Goal: Information Seeking & Learning: Check status

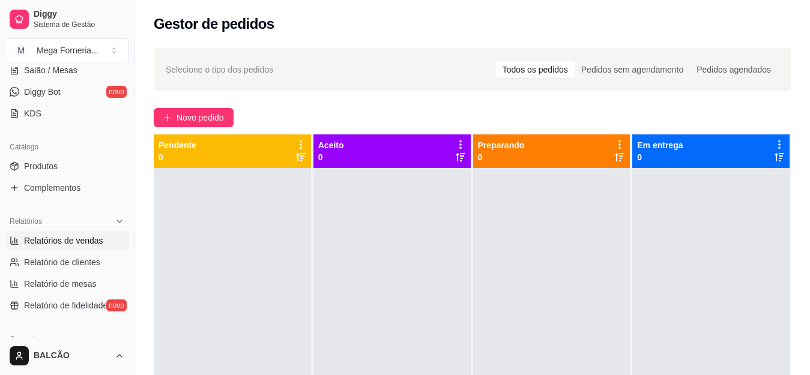
scroll to position [240, 0]
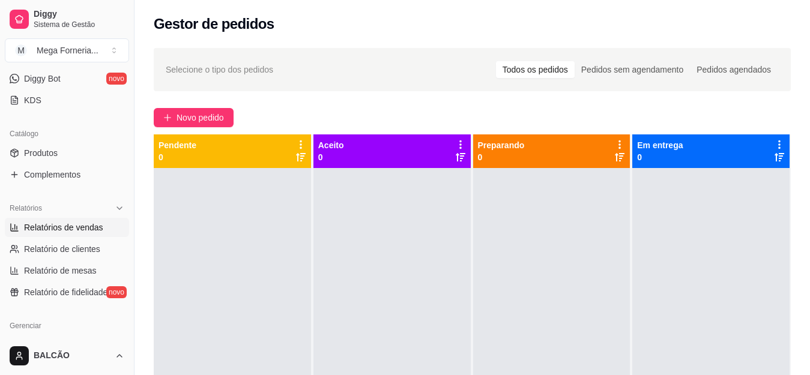
drag, startPoint x: 45, startPoint y: 228, endPoint x: 23, endPoint y: 229, distance: 22.2
click at [23, 229] on link "Relatórios de vendas" at bounding box center [67, 227] width 124 height 19
select select "ALL"
select select "0"
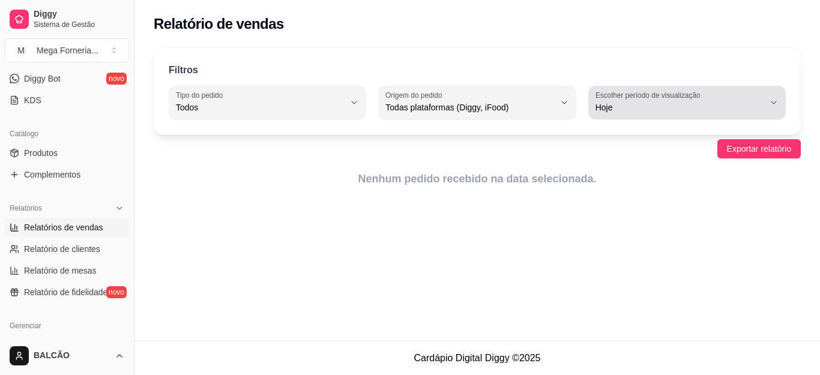
click at [680, 92] on label "Escolher período de visualização" at bounding box center [649, 95] width 109 height 10
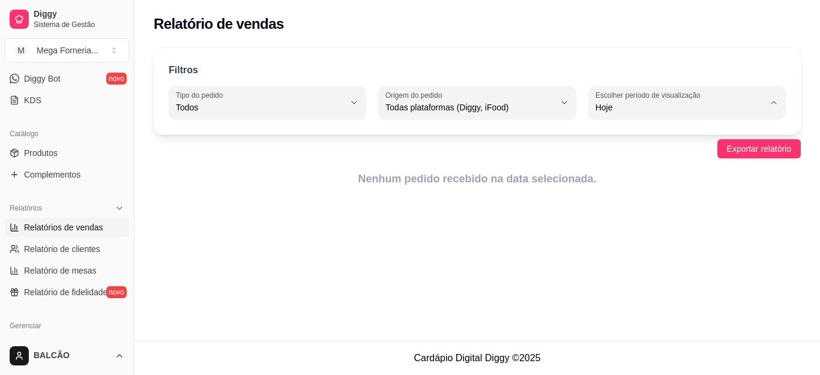
click at [645, 154] on span "Ontem" at bounding box center [681, 155] width 160 height 11
type input "1"
select select "1"
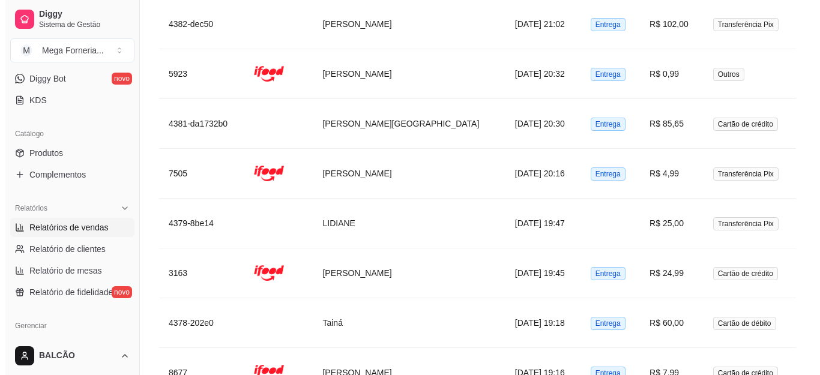
scroll to position [1937, 0]
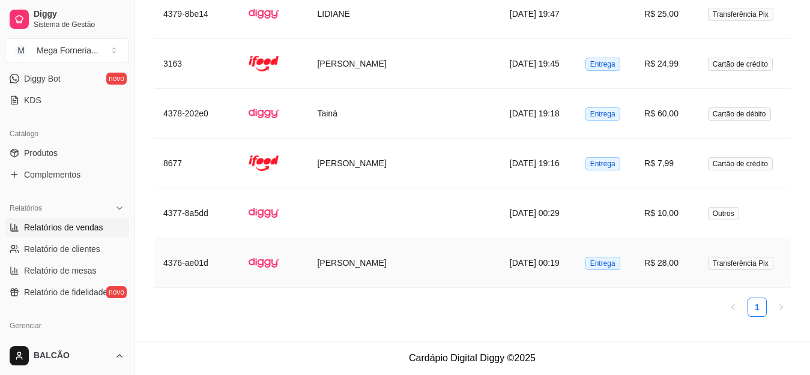
click at [634, 256] on td "R$ 28,00" at bounding box center [666, 263] width 64 height 50
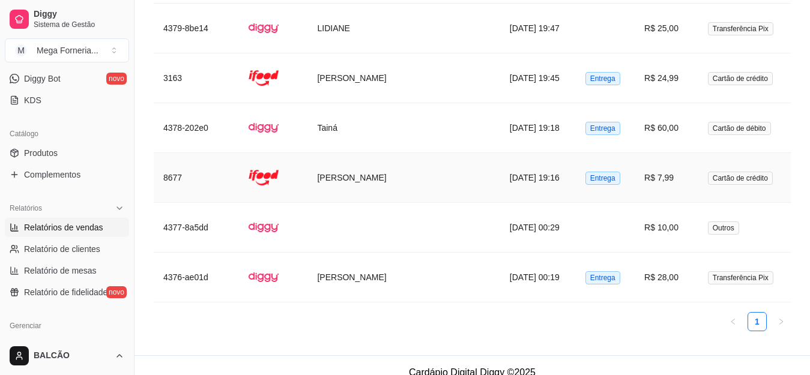
click at [286, 193] on td at bounding box center [273, 178] width 68 height 50
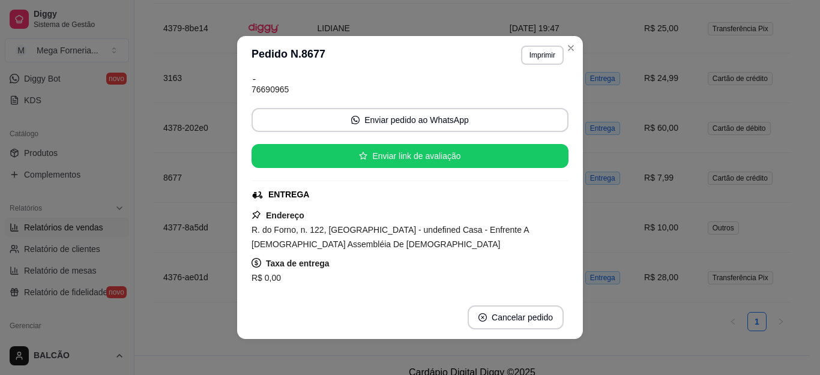
scroll to position [120, 0]
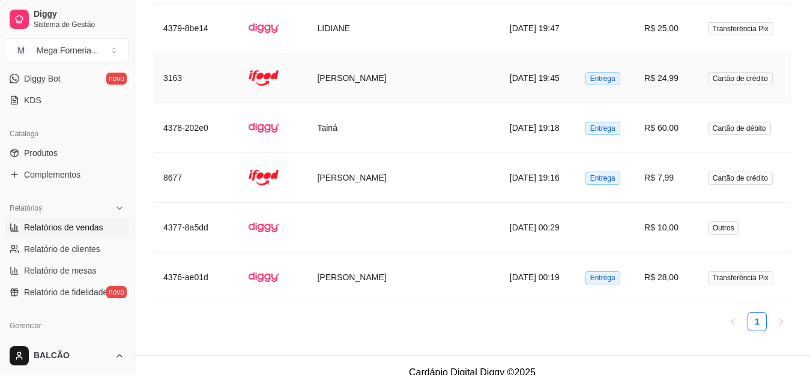
click at [239, 95] on td "3163" at bounding box center [196, 78] width 85 height 50
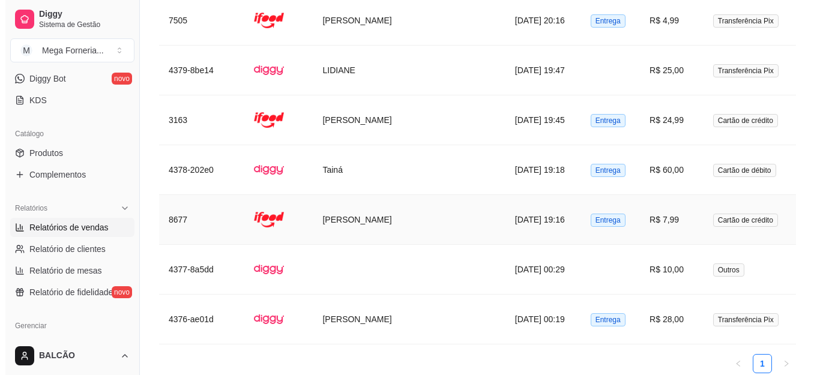
scroll to position [1802, 0]
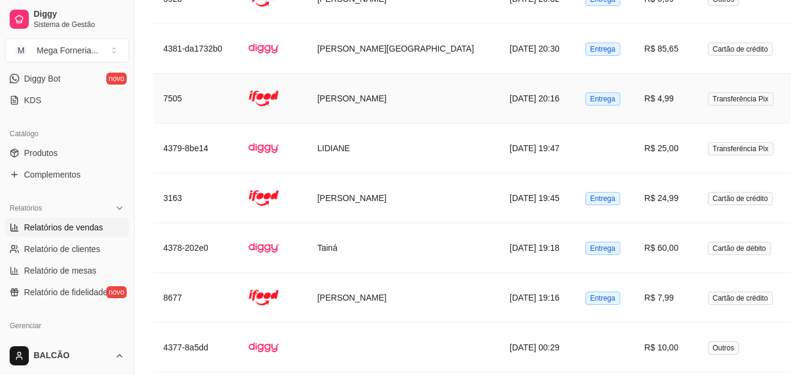
click at [278, 94] on img at bounding box center [263, 98] width 30 height 30
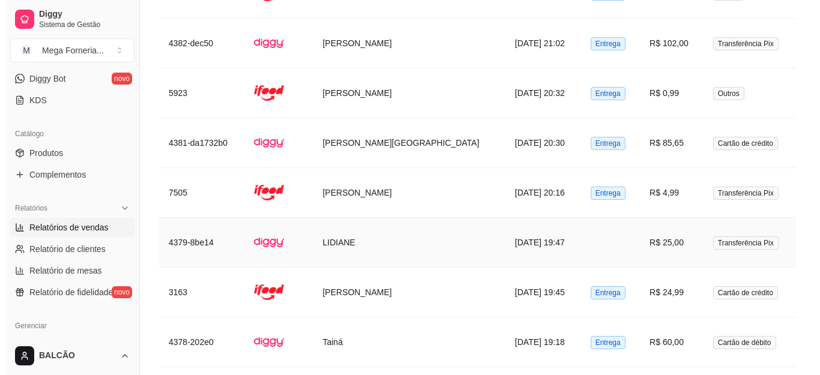
scroll to position [1682, 0]
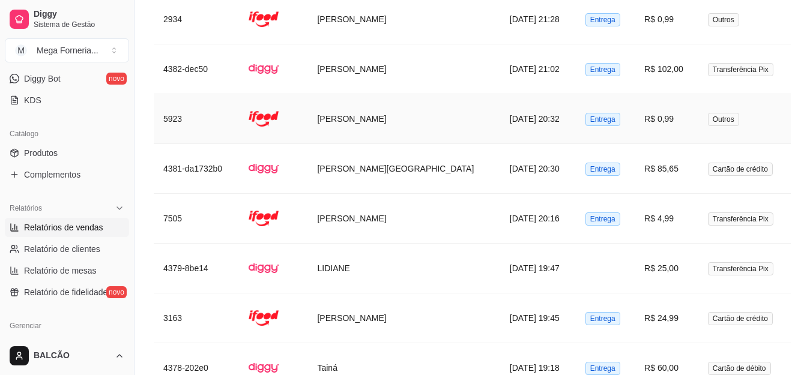
click at [307, 106] on td at bounding box center [273, 119] width 68 height 50
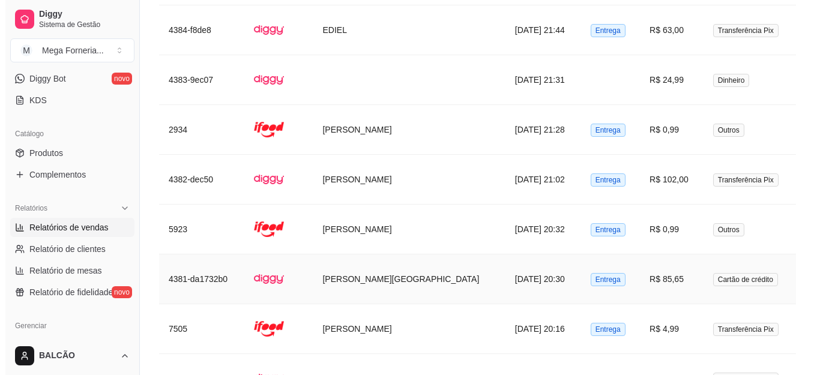
scroll to position [1562, 0]
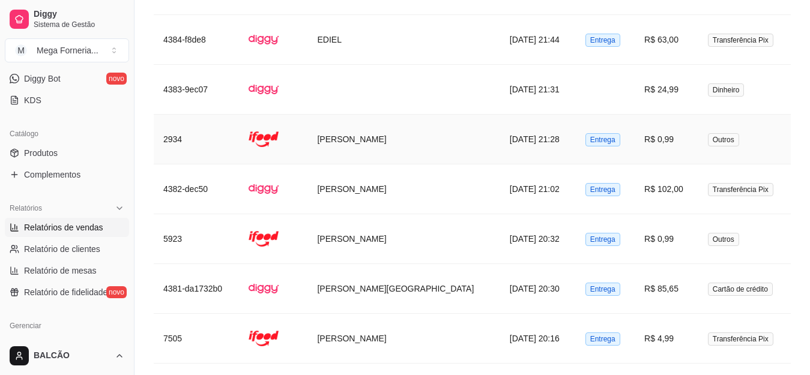
click at [271, 133] on img at bounding box center [263, 139] width 30 height 30
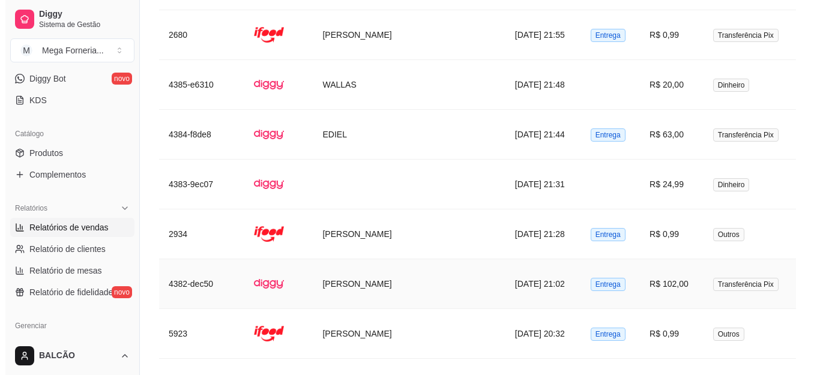
scroll to position [1442, 0]
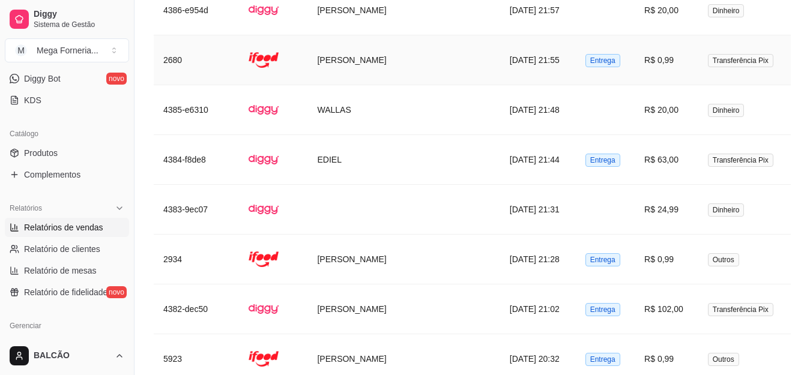
click at [427, 60] on td "[PERSON_NAME]" at bounding box center [403, 60] width 192 height 50
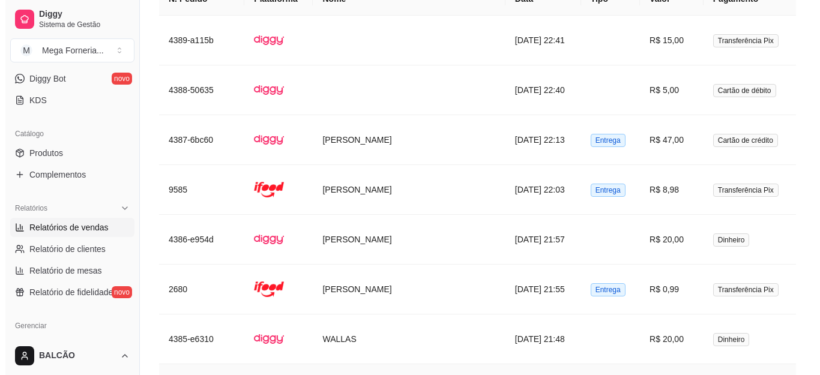
scroll to position [1202, 0]
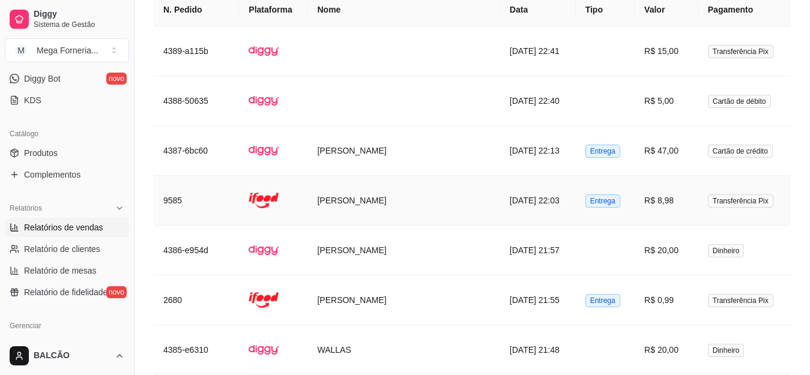
click at [351, 205] on td "[PERSON_NAME]" at bounding box center [403, 201] width 192 height 50
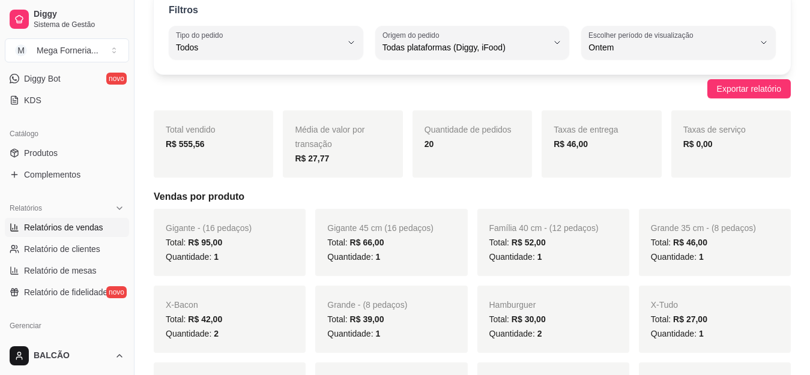
scroll to position [0, 0]
